Goal: Task Accomplishment & Management: Use online tool/utility

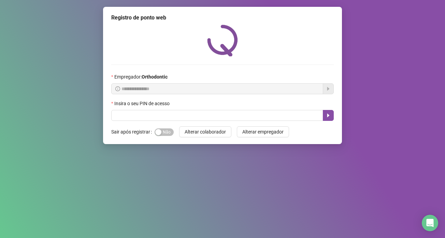
click at [156, 110] on div "Insira o seu PIN de acesso" at bounding box center [222, 105] width 222 height 10
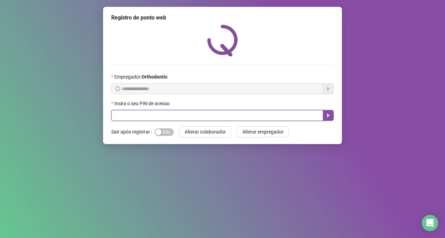
click at [157, 112] on input "text" at bounding box center [217, 115] width 212 height 11
type input "*****"
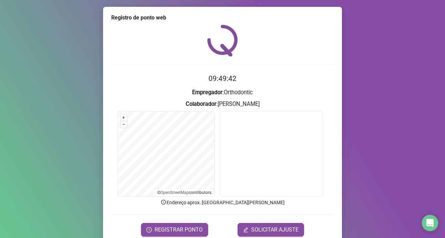
scroll to position [29, 0]
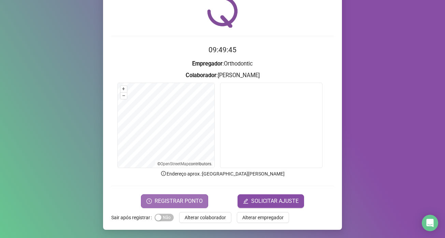
click at [188, 198] on span "REGISTRAR PONTO" at bounding box center [179, 201] width 48 height 8
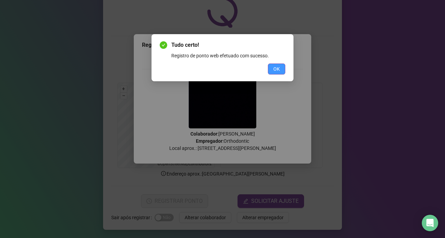
click at [275, 64] on button "OK" at bounding box center [276, 68] width 17 height 11
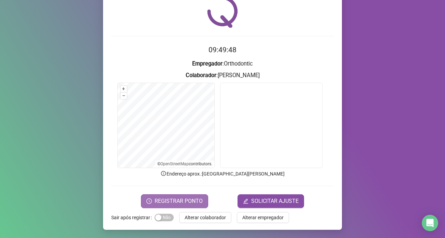
click at [172, 203] on span "REGISTRAR PONTO" at bounding box center [179, 201] width 48 height 8
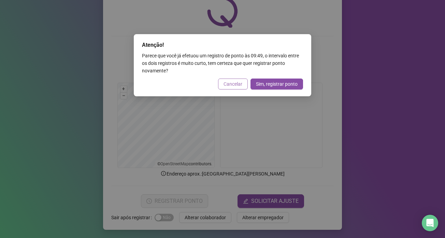
click at [227, 85] on span "Cancelar" at bounding box center [233, 84] width 19 height 8
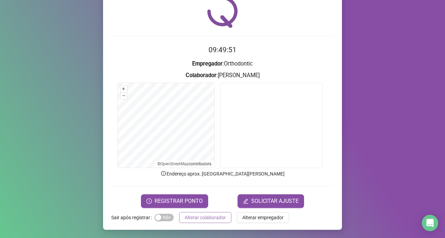
click at [210, 214] on span "Alterar colaborador" at bounding box center [205, 218] width 41 height 8
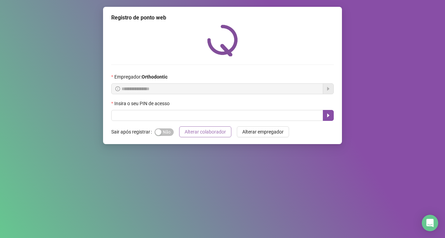
scroll to position [0, 0]
